Goal: Information Seeking & Learning: Compare options

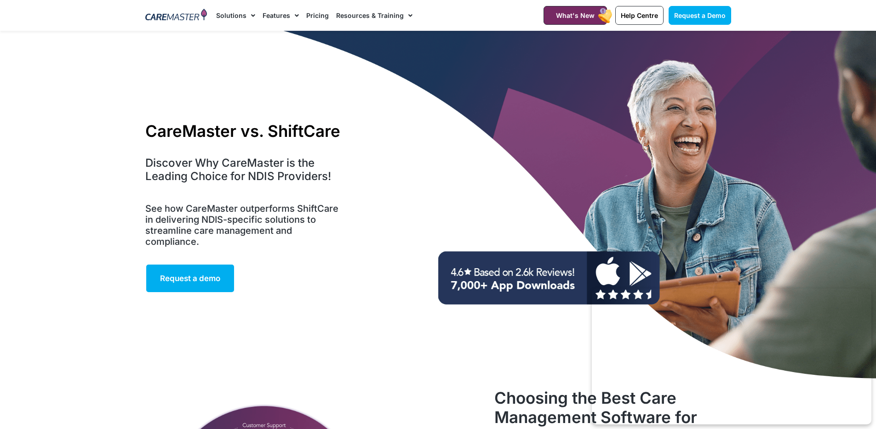
click at [243, 12] on link "Solutions" at bounding box center [235, 15] width 39 height 31
click at [268, 12] on link "Features" at bounding box center [281, 15] width 36 height 31
click at [292, 15] on span "Menu" at bounding box center [294, 16] width 9 height 16
click at [315, 17] on link "Pricing" at bounding box center [317, 15] width 23 height 31
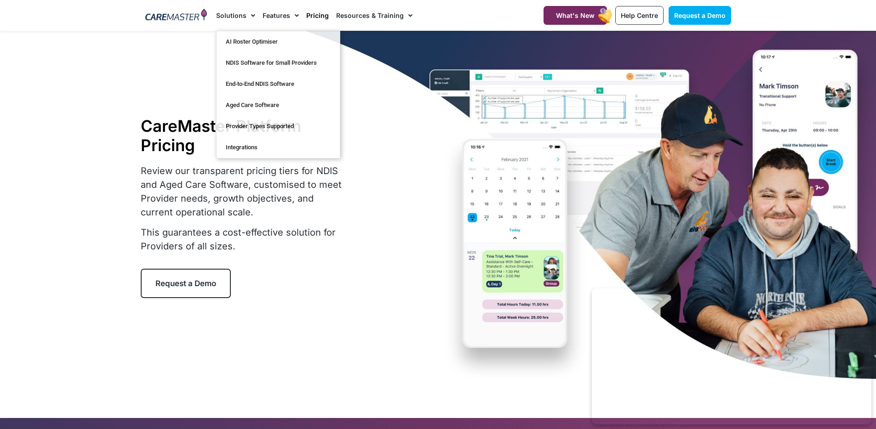
click at [400, 61] on div "CareMaster Platform Pricing Review our transparent pricing tiers for NDIS and A…" at bounding box center [438, 207] width 595 height 353
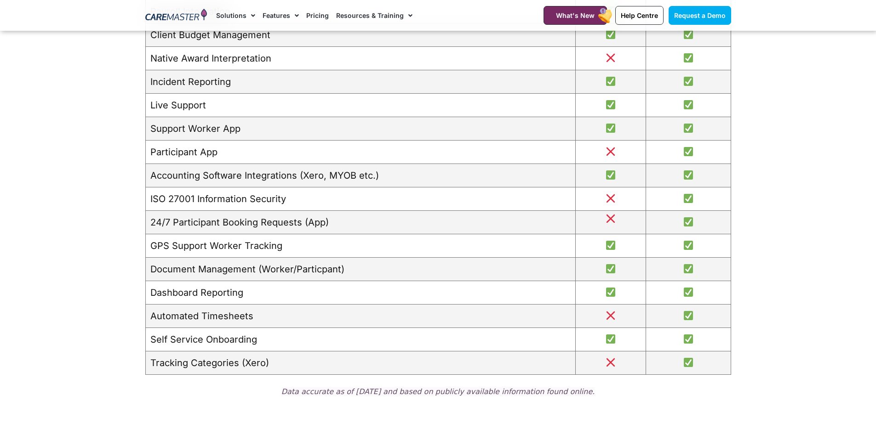
scroll to position [1160, 0]
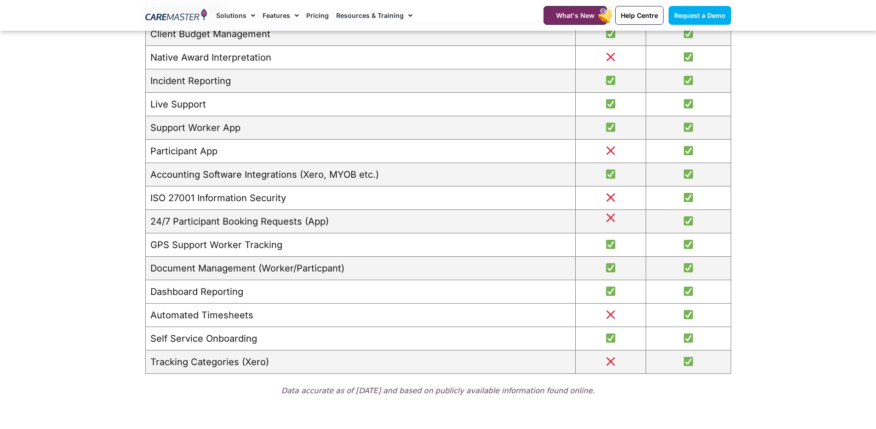
click at [607, 319] on img at bounding box center [610, 314] width 9 height 9
drag, startPoint x: 151, startPoint y: 317, endPoint x: 706, endPoint y: 317, distance: 555.4
click at [703, 316] on tr "Automated Timesheets" at bounding box center [437, 315] width 585 height 23
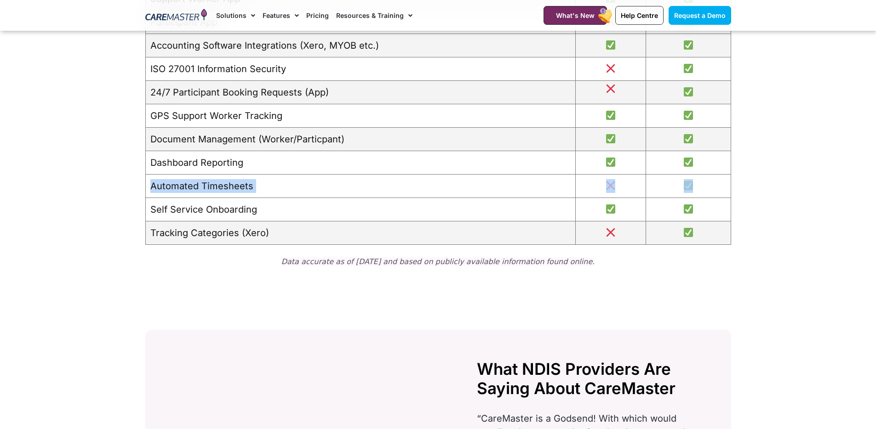
scroll to position [1319, 0]
